Goal: Task Accomplishment & Management: Use online tool/utility

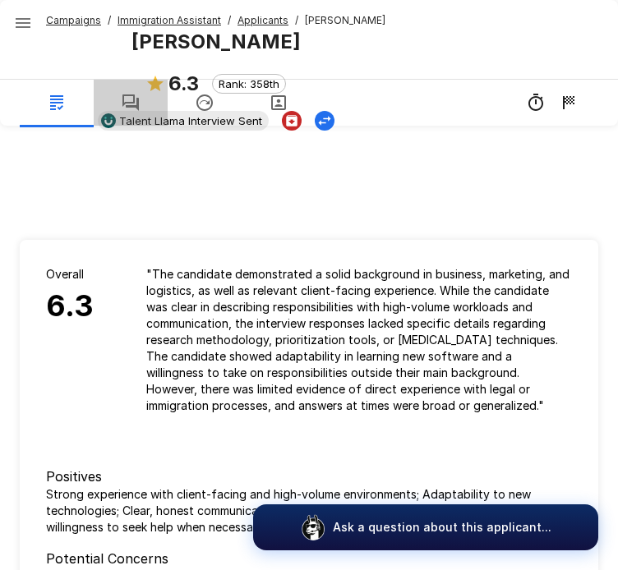
click at [125, 106] on icon "button" at bounding box center [131, 103] width 20 height 20
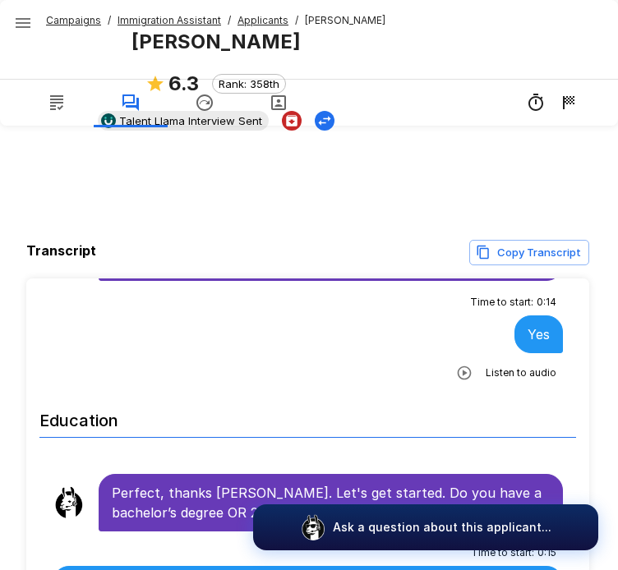
scroll to position [91, 0]
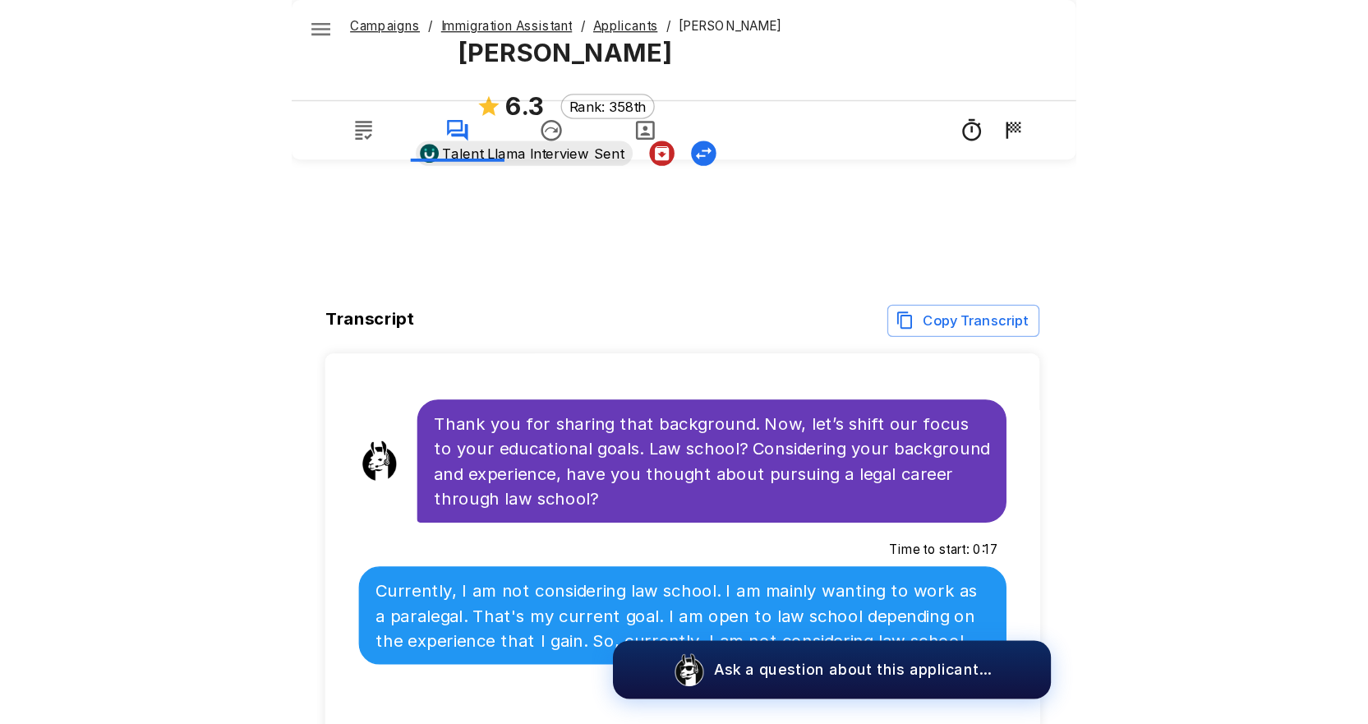
scroll to position [621, 0]
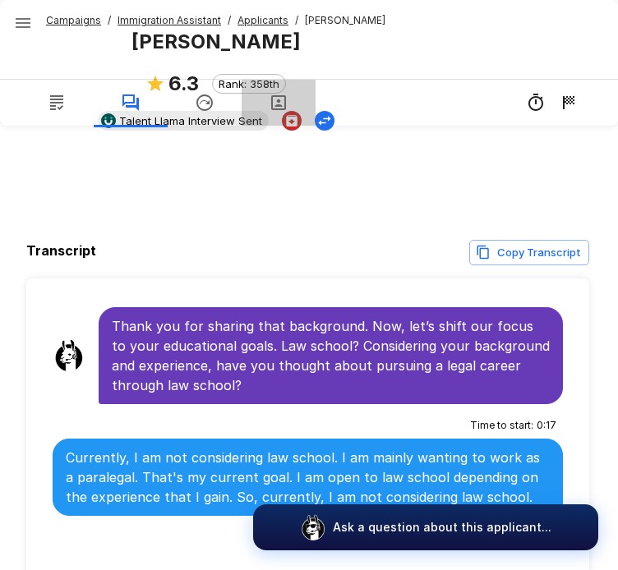
click at [276, 94] on icon "button" at bounding box center [279, 103] width 20 height 20
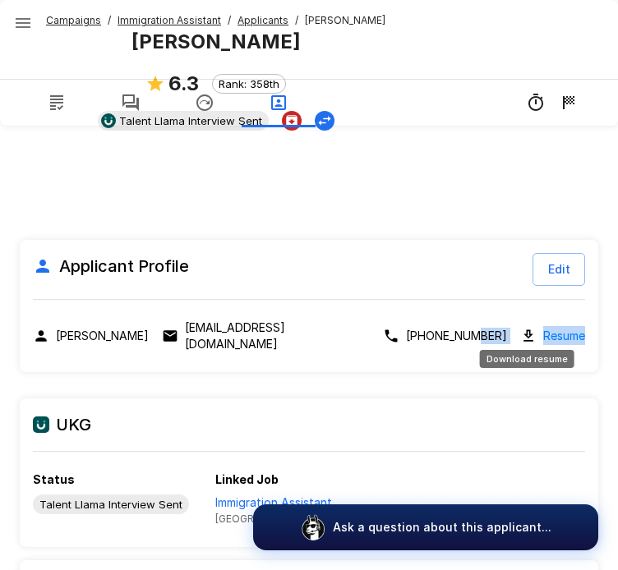
drag, startPoint x: 446, startPoint y: 347, endPoint x: 553, endPoint y: 321, distance: 110.0
click at [553, 321] on div "Applicant Profile Edit [PERSON_NAME] [EMAIL_ADDRESS][DOMAIN_NAME] [PHONE_NUMBER…" at bounding box center [309, 306] width 578 height 132
click at [553, 326] on link "Resume" at bounding box center [564, 335] width 42 height 19
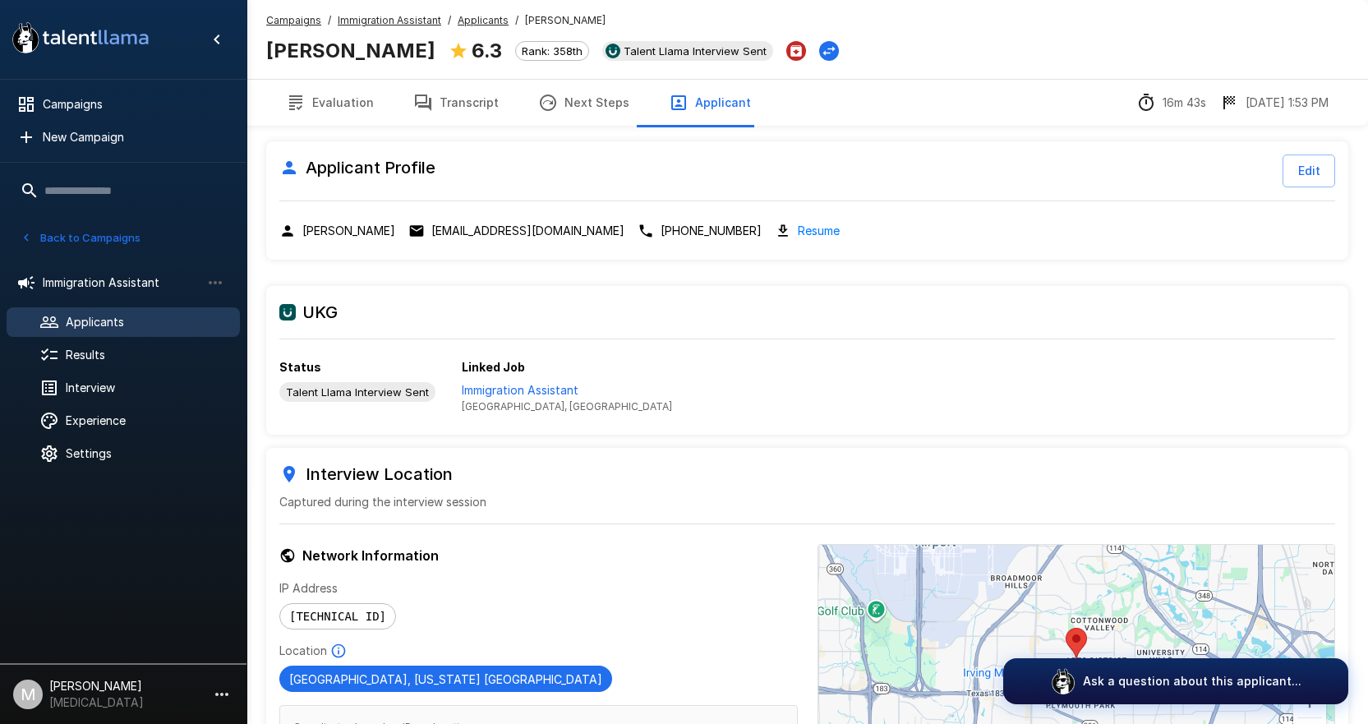
click at [286, 19] on u "Campaigns" at bounding box center [293, 20] width 55 height 12
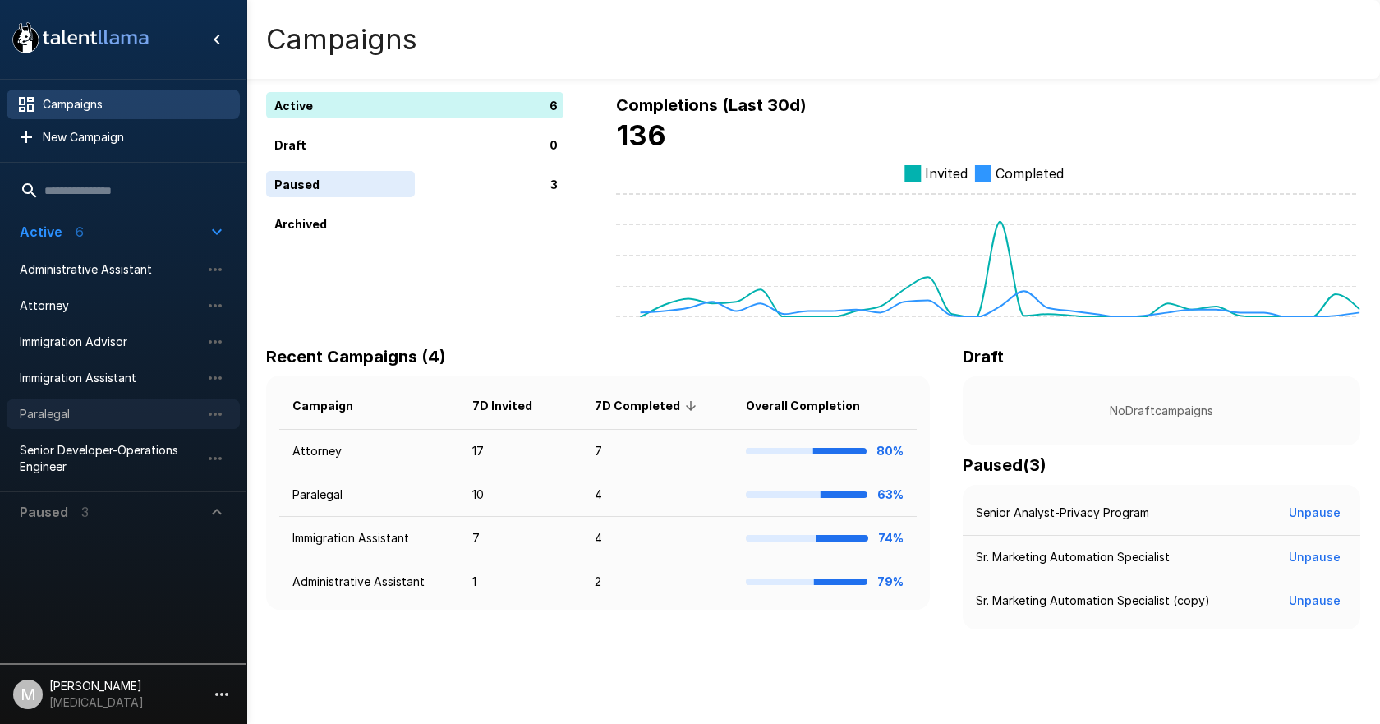
click at [57, 421] on span "Paralegal" at bounding box center [110, 414] width 181 height 16
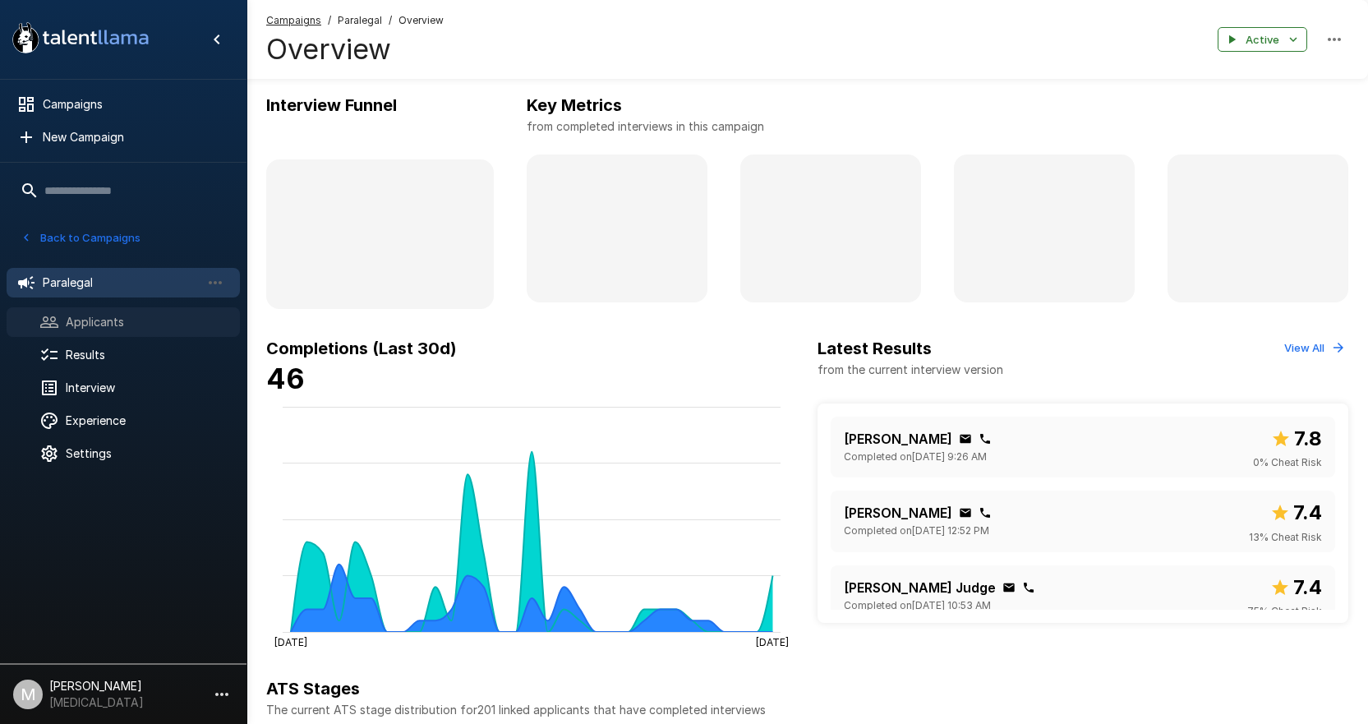
click at [59, 326] on div at bounding box center [62, 322] width 46 height 20
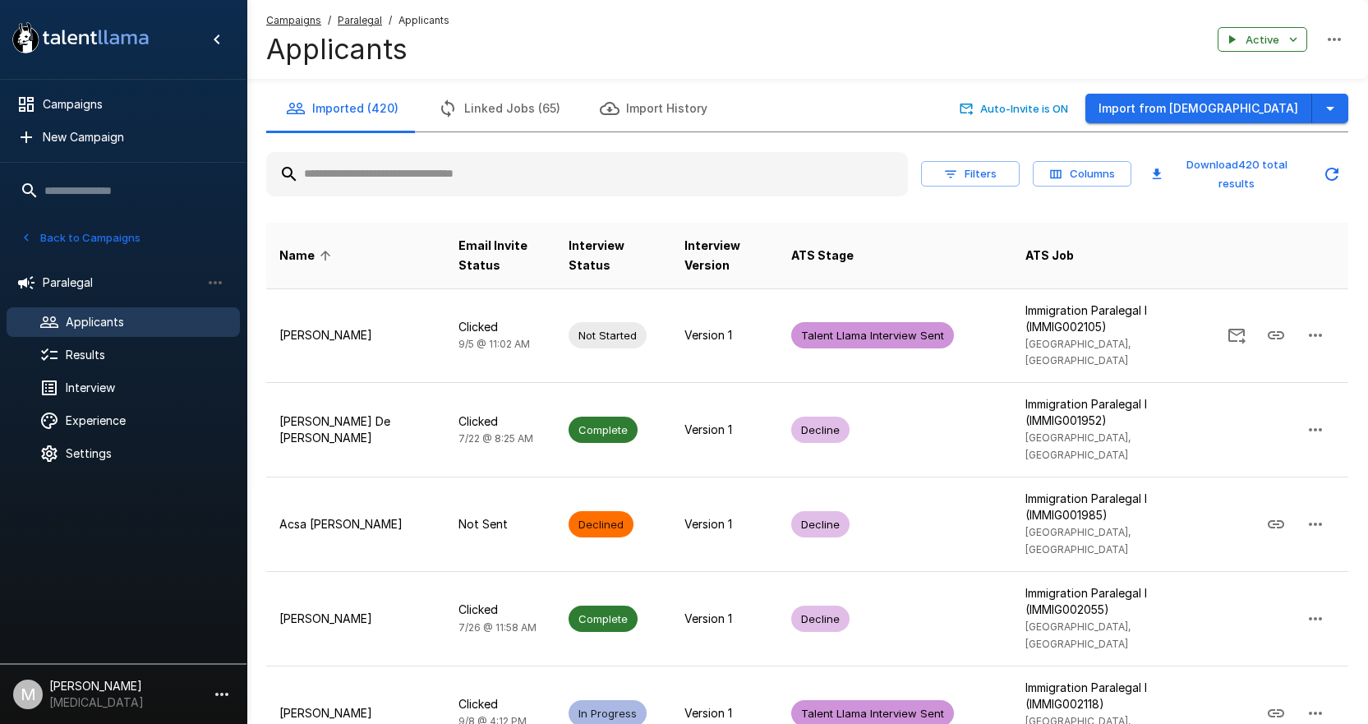
click at [485, 184] on input "text" at bounding box center [586, 174] width 641 height 30
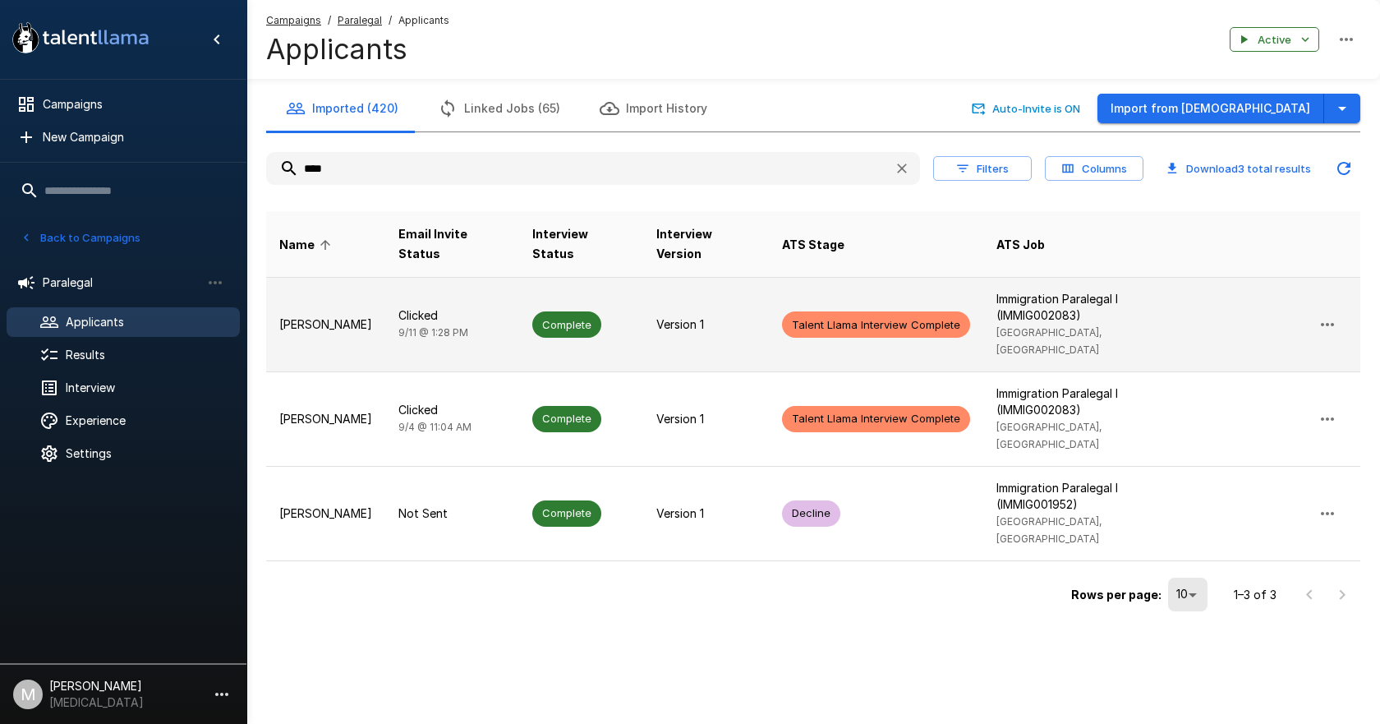
type input "****"
click at [462, 307] on p "Clicked" at bounding box center [452, 315] width 108 height 16
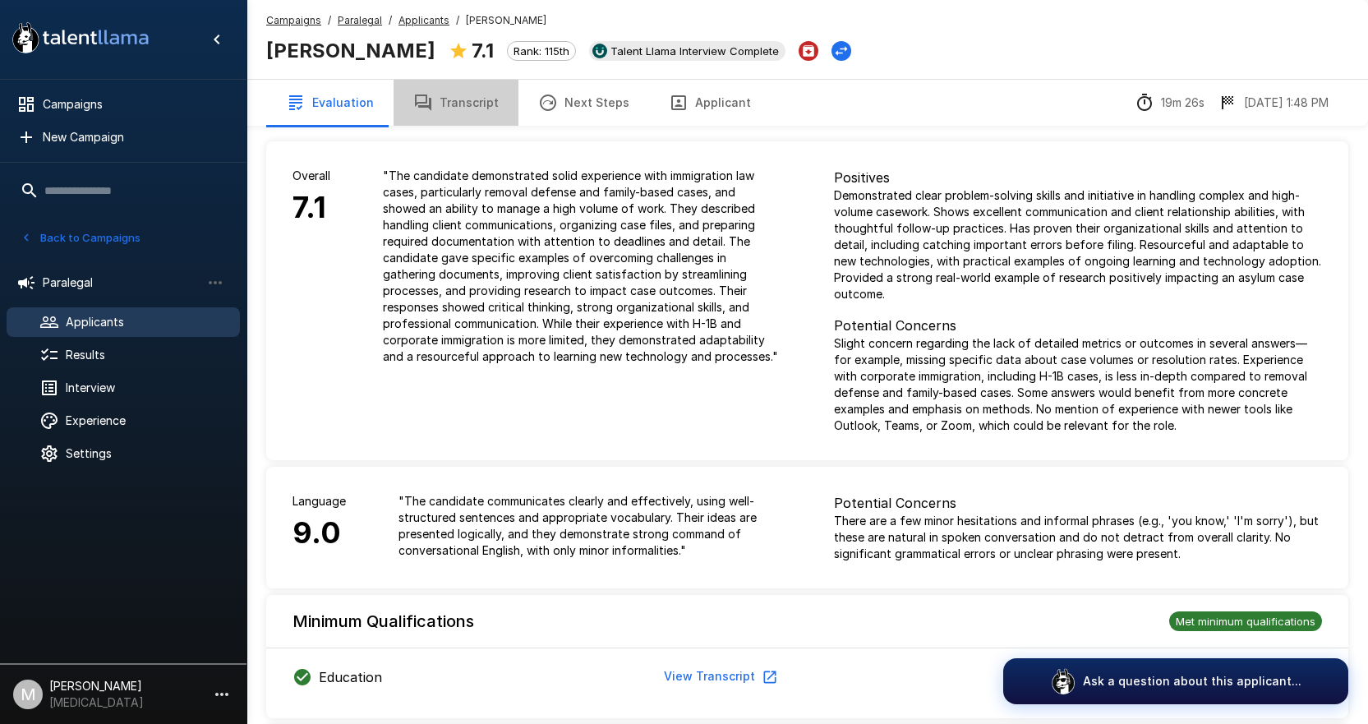
click at [453, 99] on button "Transcript" at bounding box center [455, 103] width 125 height 46
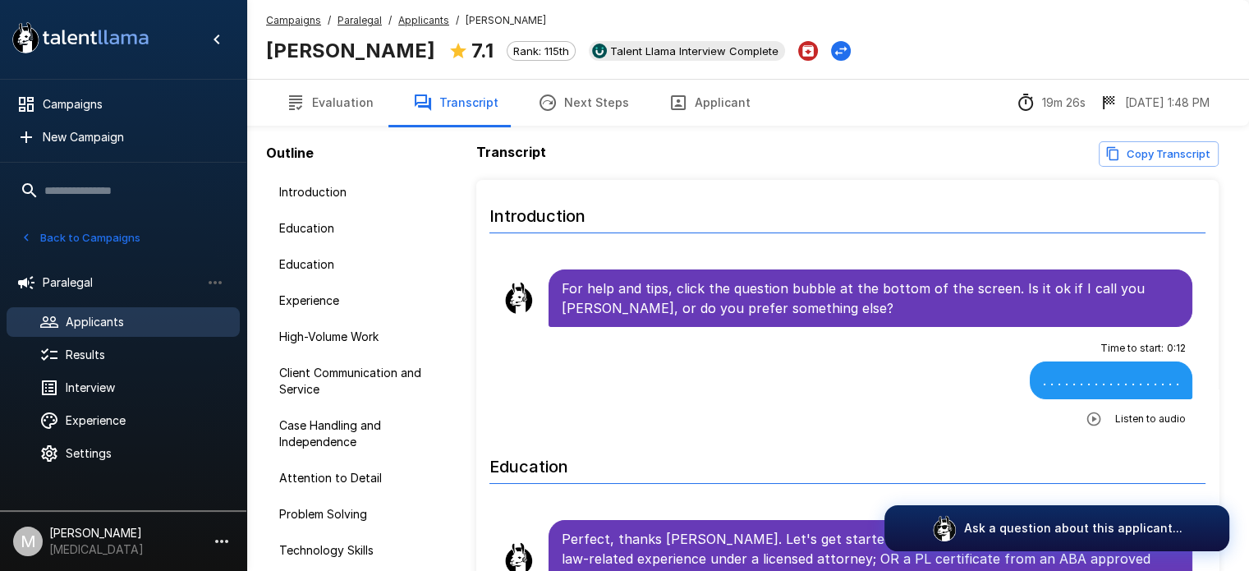
scroll to position [108, 0]
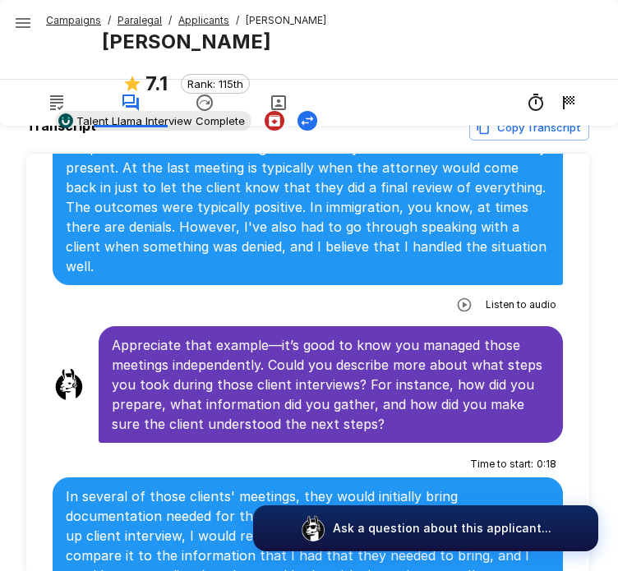
scroll to position [118, 0]
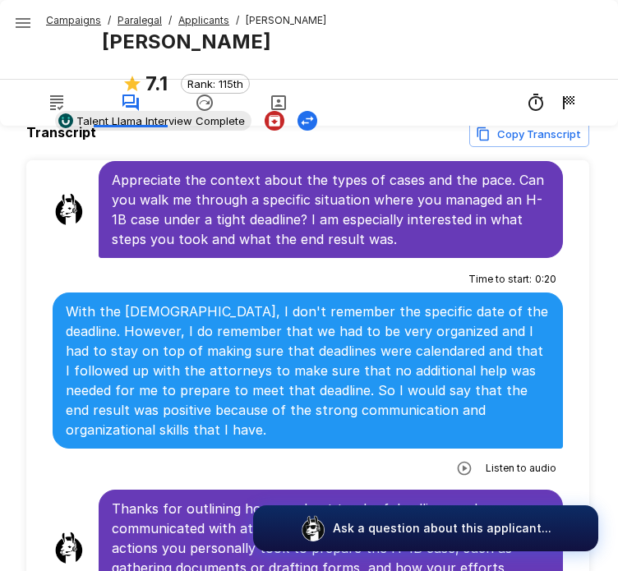
scroll to position [1291, 0]
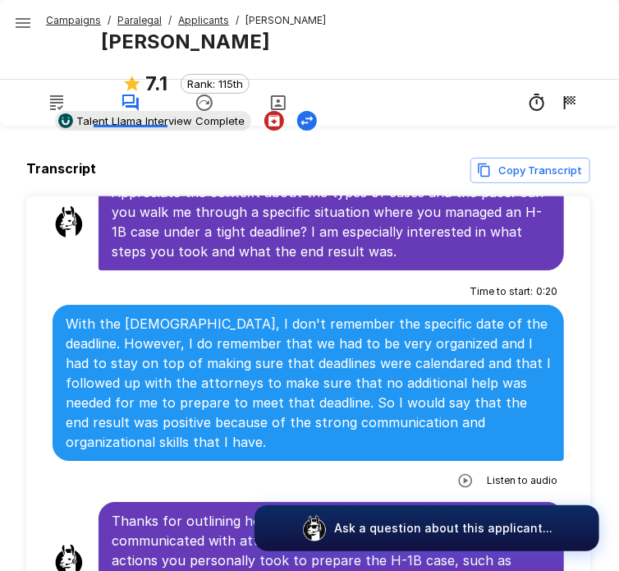
scroll to position [1409, 0]
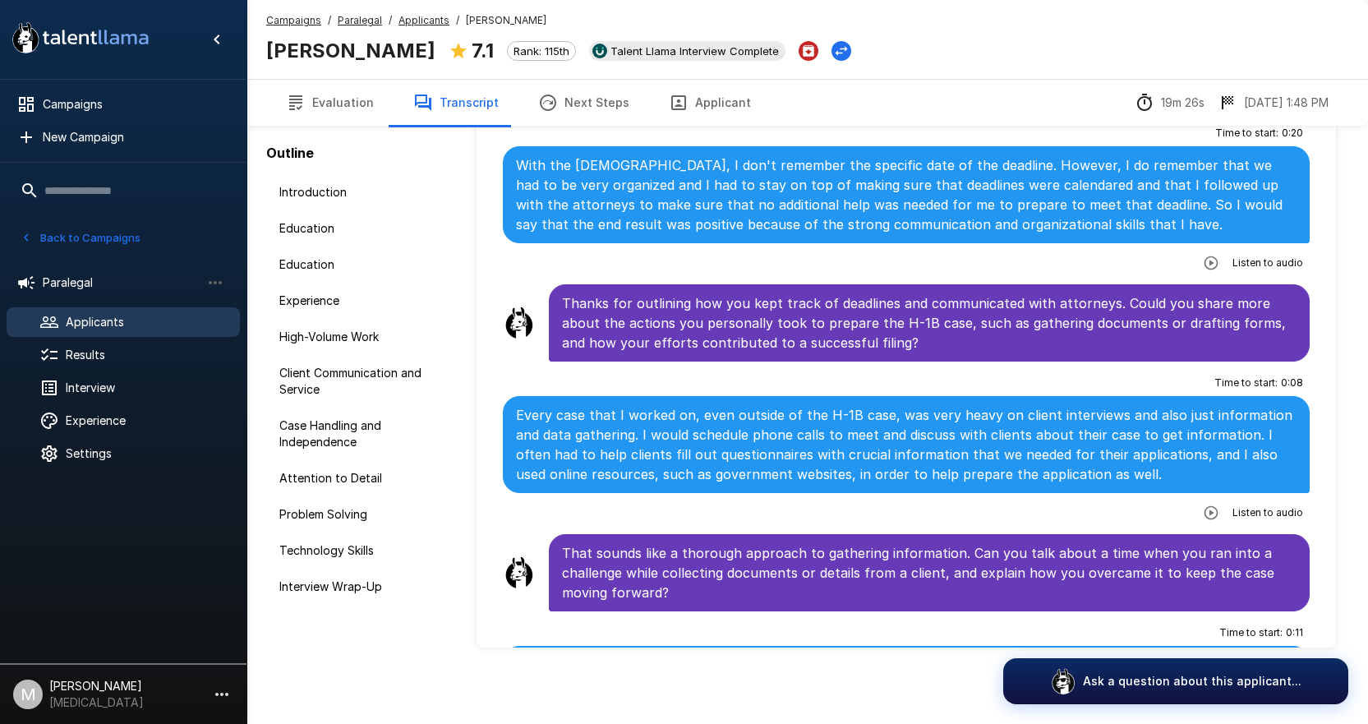
scroll to position [1252, 0]
